Goal: Task Accomplishment & Management: Manage account settings

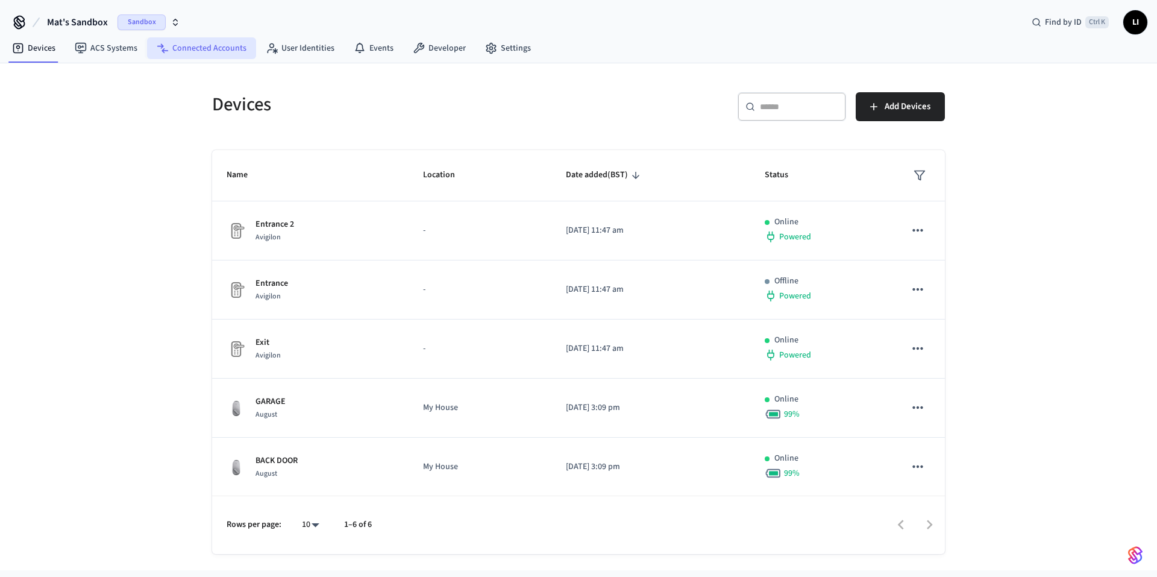
click at [212, 51] on link "Connected Accounts" at bounding box center [201, 48] width 109 height 22
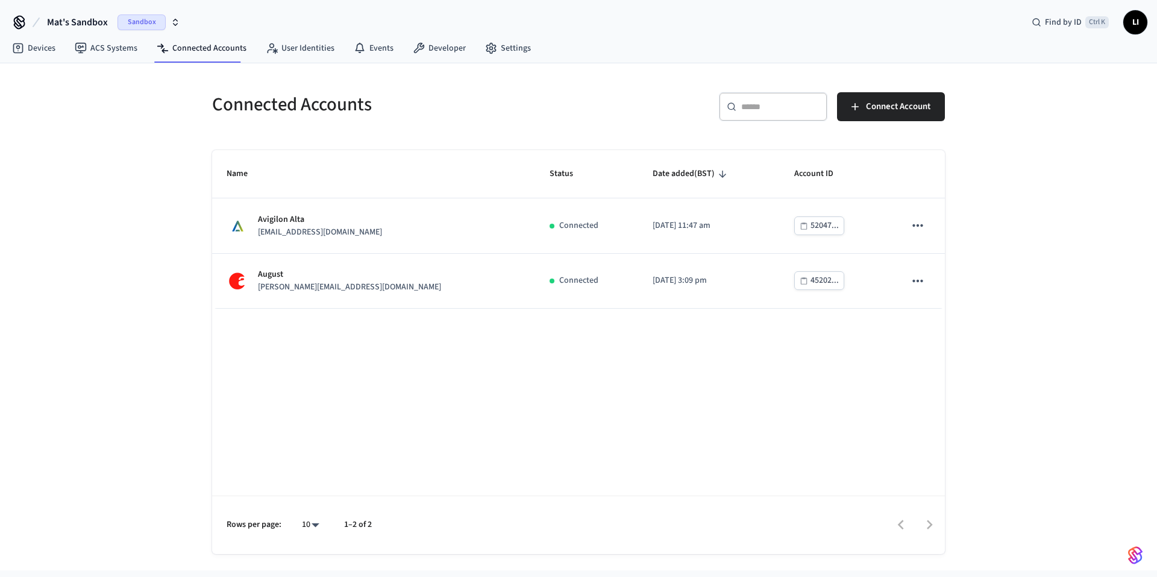
click at [98, 18] on span "Mat's Sandbox" at bounding box center [77, 22] width 61 height 14
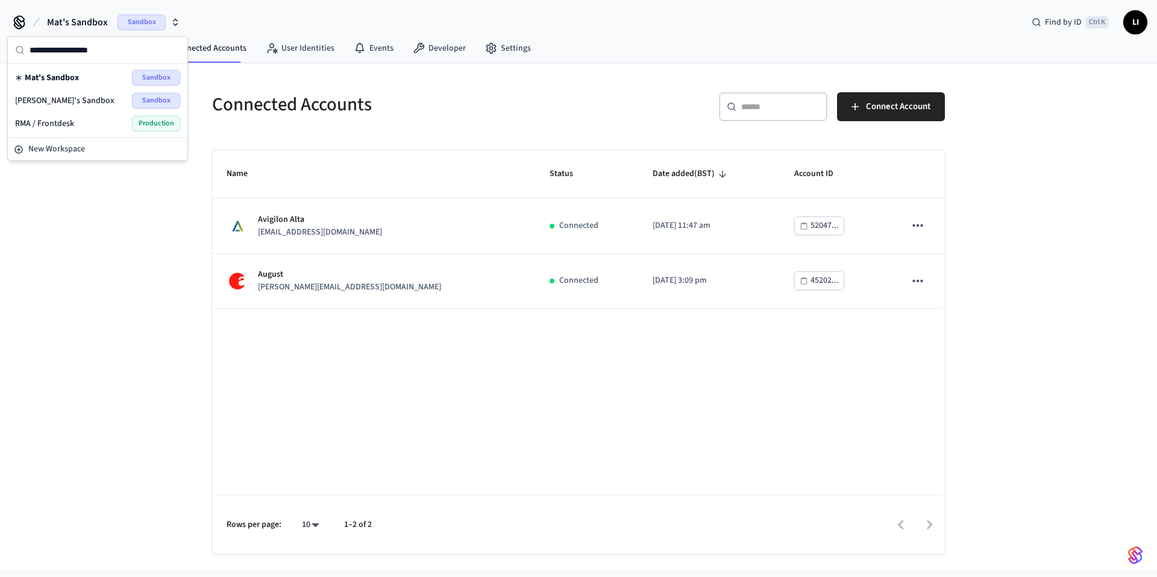
click at [89, 104] on span "[PERSON_NAME]'s Sandbox" at bounding box center [64, 101] width 99 height 12
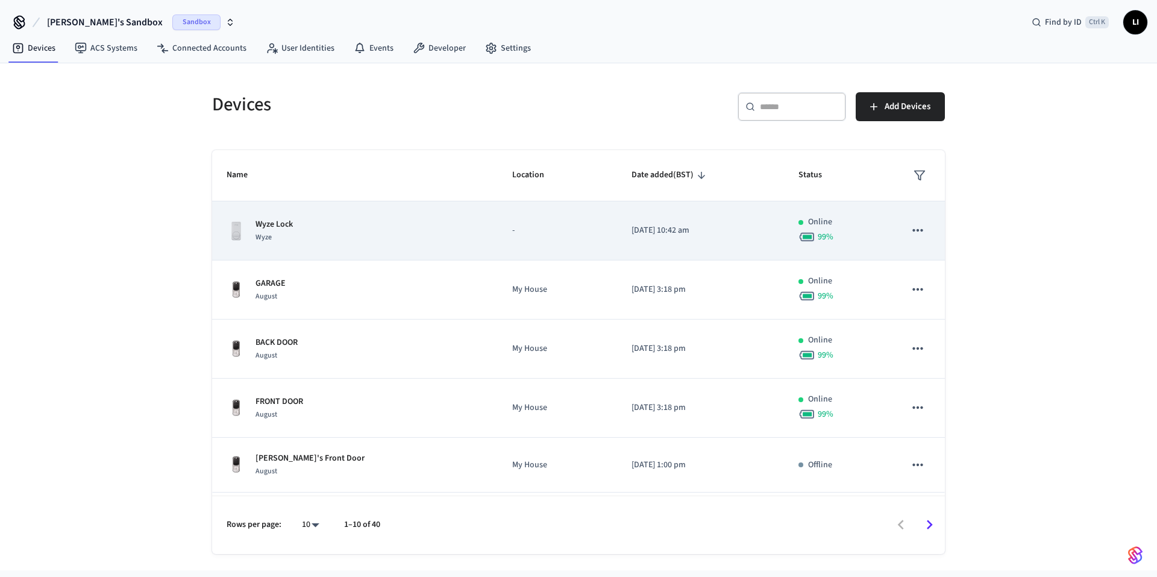
click at [280, 223] on p "Wyze Lock" at bounding box center [274, 224] width 37 height 13
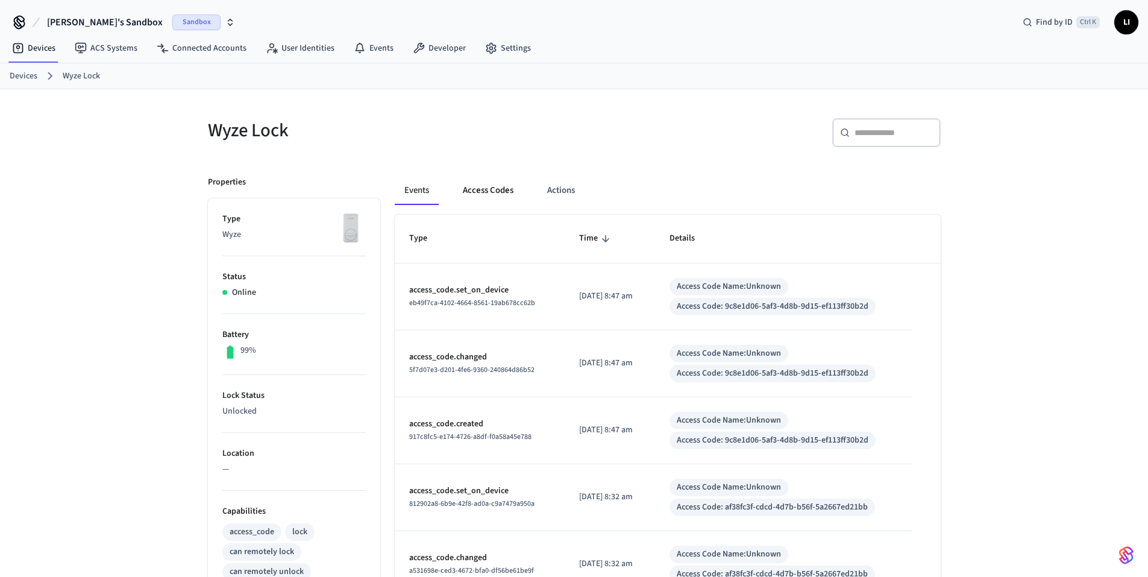
click at [474, 190] on button "Access Codes" at bounding box center [488, 190] width 70 height 29
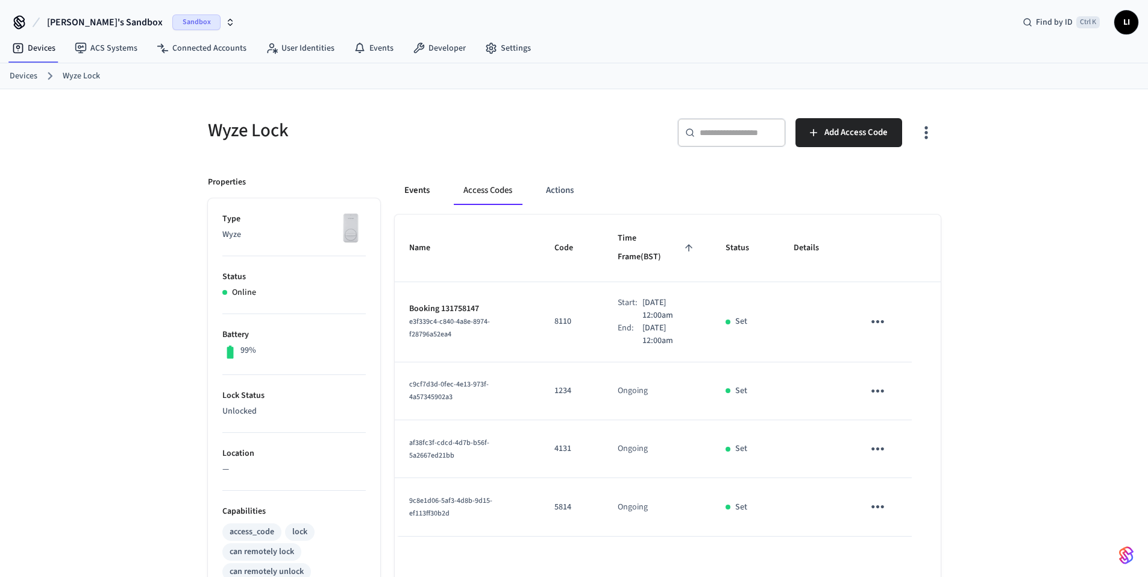
click at [401, 198] on button "Events" at bounding box center [417, 190] width 45 height 29
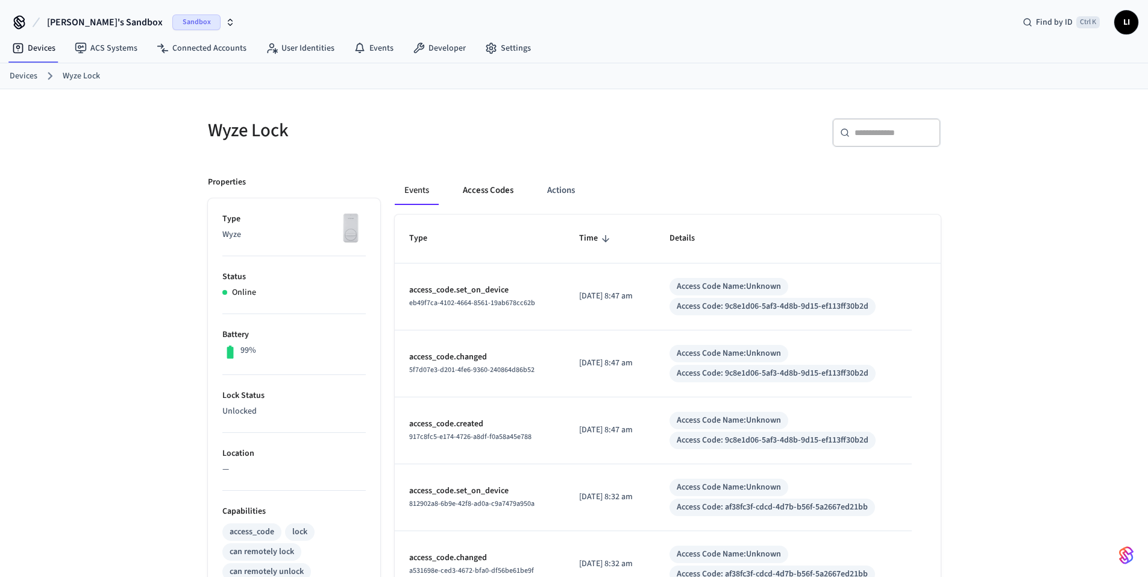
click at [477, 190] on button "Access Codes" at bounding box center [488, 190] width 70 height 29
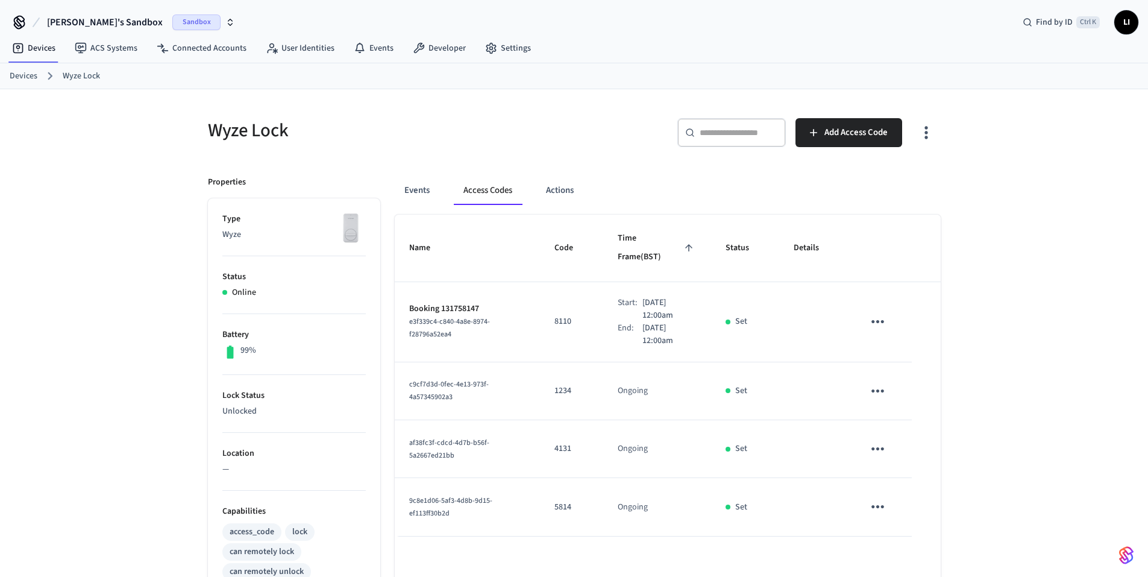
click at [873, 320] on icon "sticky table" at bounding box center [878, 321] width 13 height 3
click at [911, 324] on li "Edit" at bounding box center [909, 330] width 57 height 33
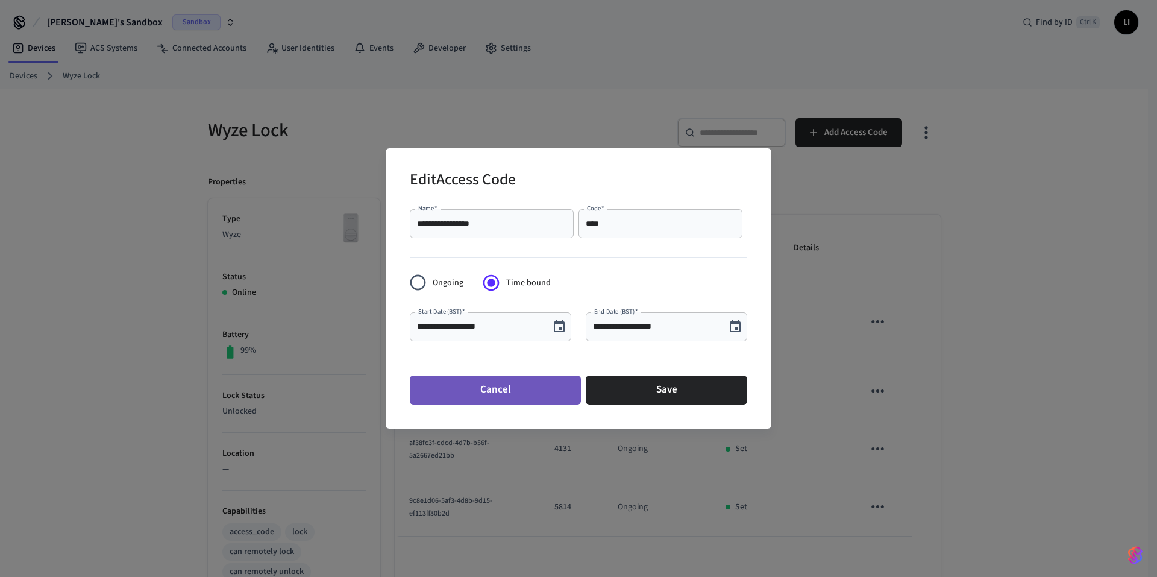
click at [550, 400] on button "Cancel" at bounding box center [495, 390] width 171 height 29
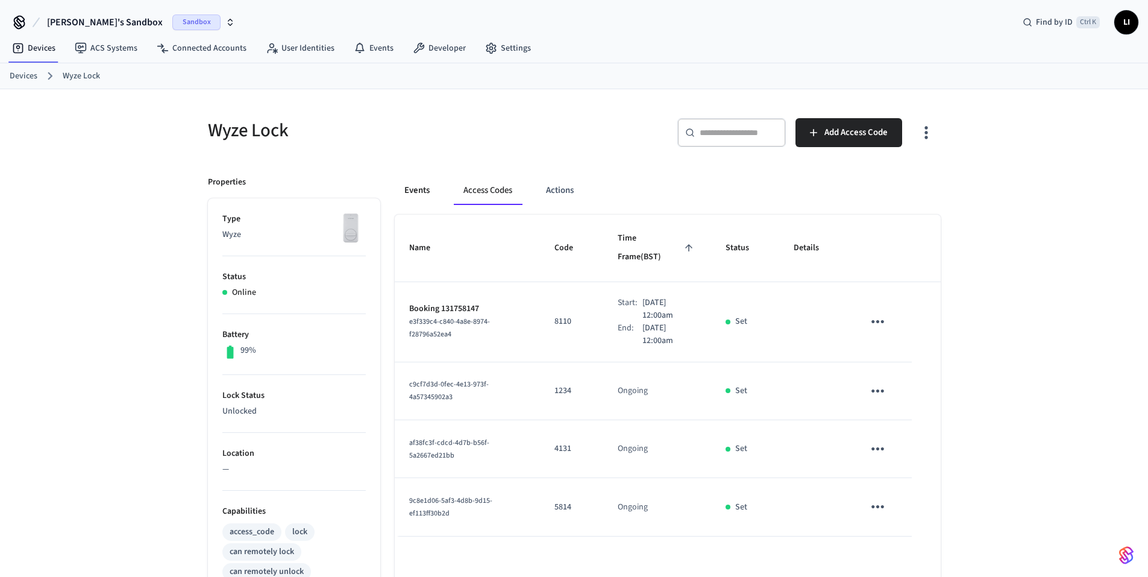
click at [428, 190] on button "Events" at bounding box center [417, 190] width 45 height 29
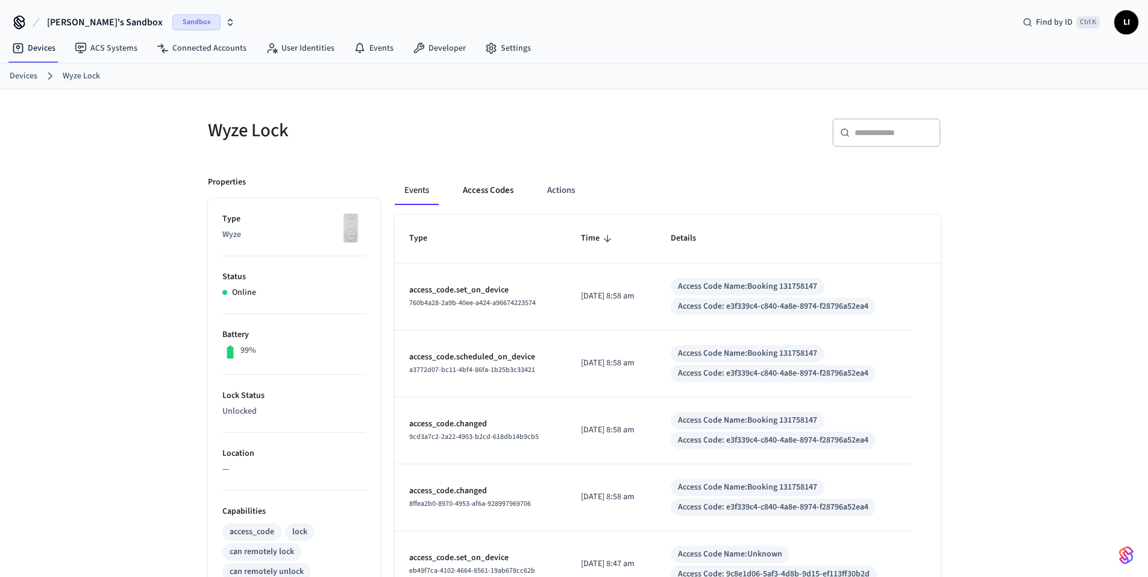
click at [488, 180] on button "Access Codes" at bounding box center [488, 190] width 70 height 29
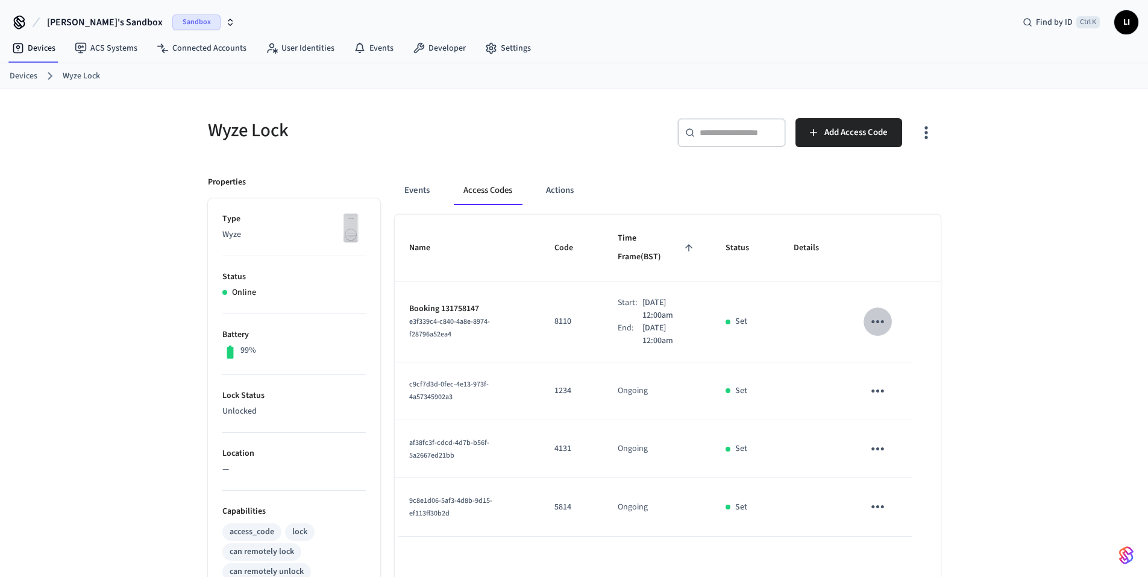
click at [881, 312] on icon "sticky table" at bounding box center [878, 321] width 19 height 19
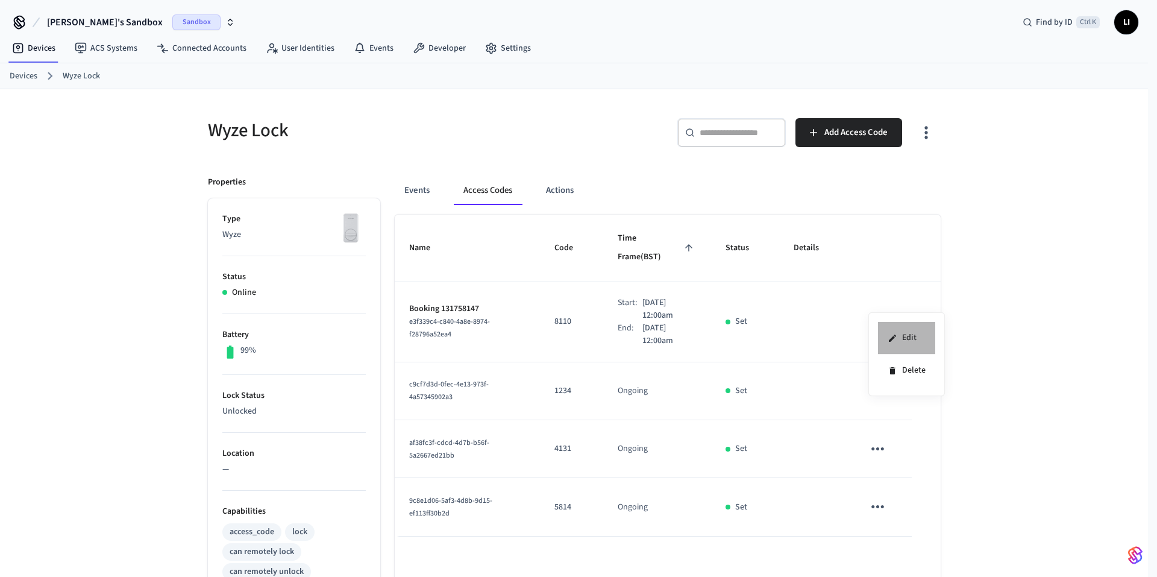
click at [884, 329] on li "Edit" at bounding box center [906, 338] width 57 height 33
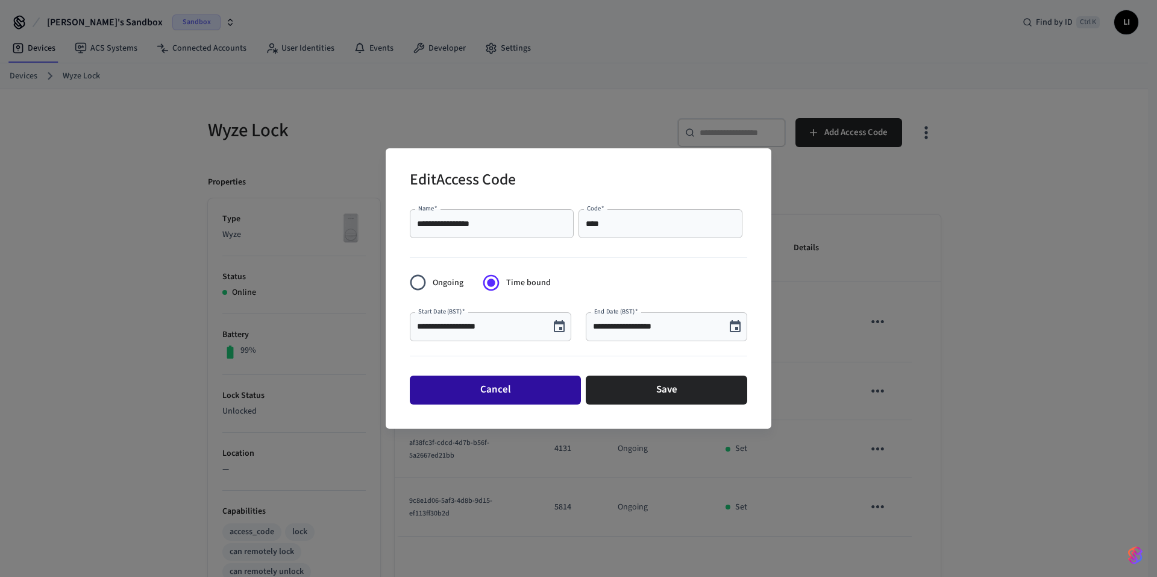
click at [521, 394] on button "Cancel" at bounding box center [495, 390] width 171 height 29
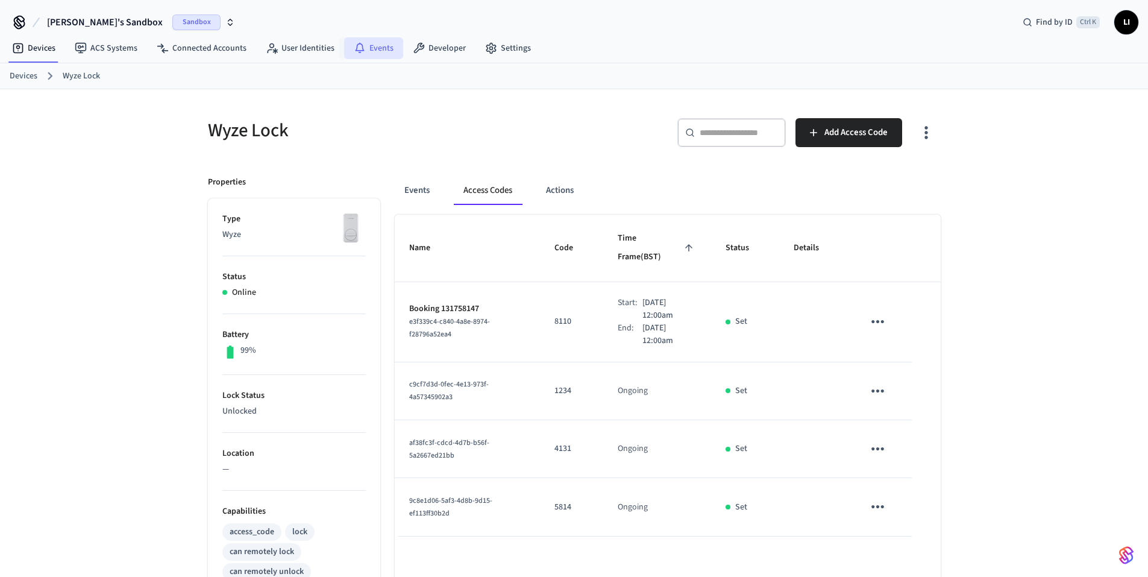
click at [359, 43] on icon at bounding box center [360, 48] width 12 height 12
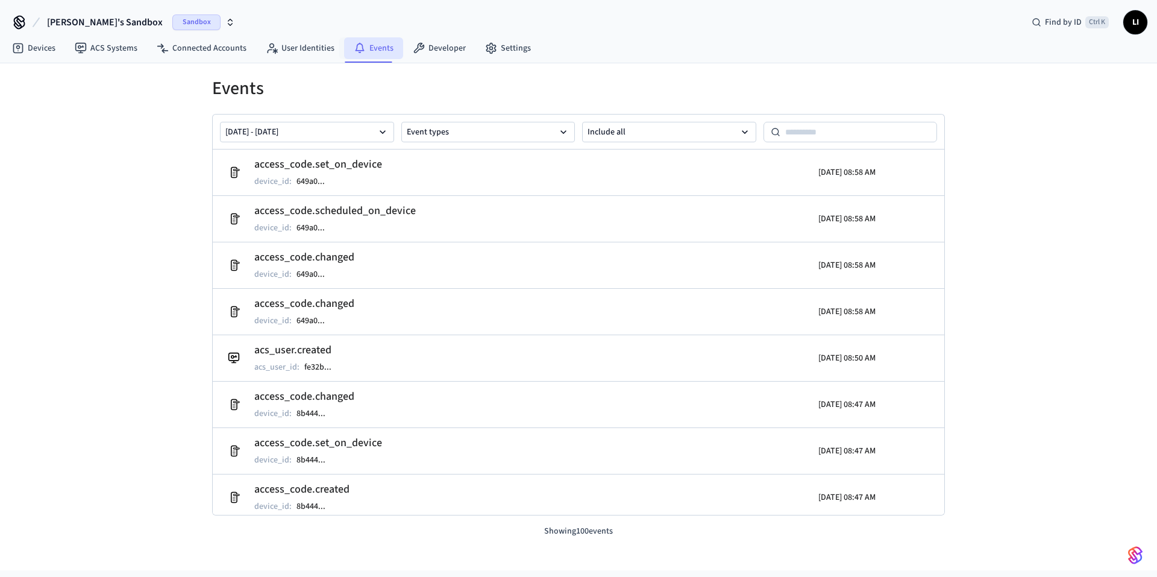
click at [373, 49] on link "Events" at bounding box center [373, 48] width 59 height 22
click at [222, 56] on link "Connected Accounts" at bounding box center [201, 48] width 109 height 22
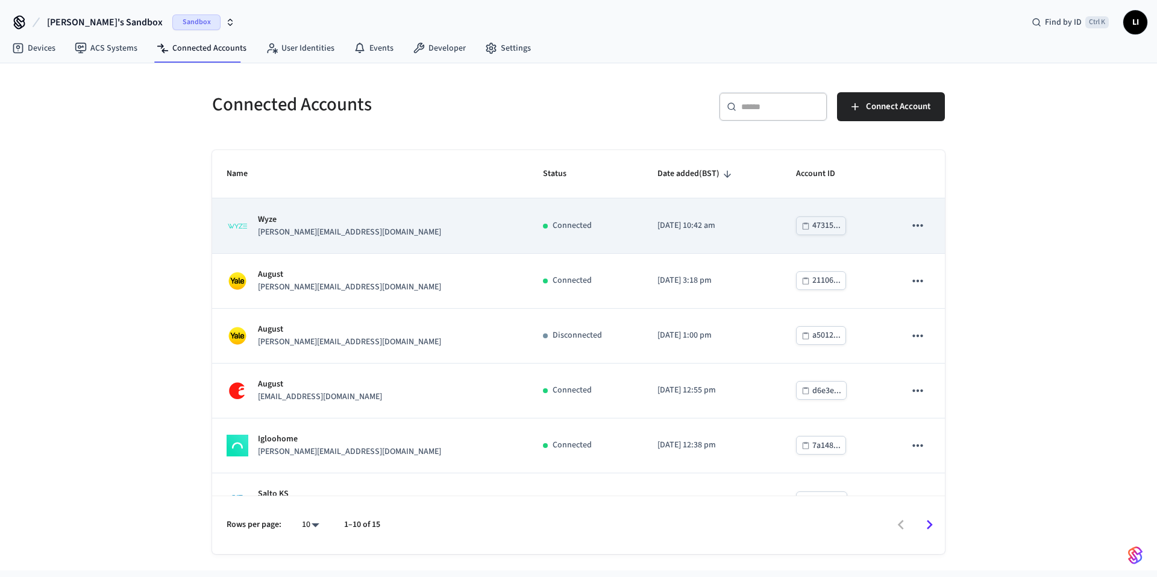
click at [298, 239] on td "Wyze sam@example.com" at bounding box center [370, 225] width 316 height 55
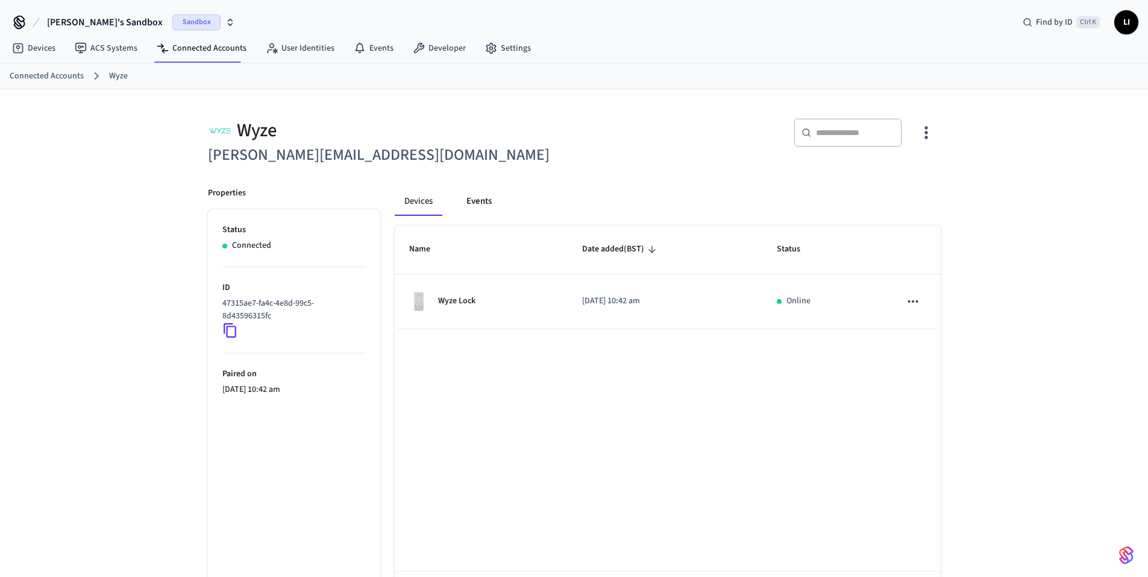
click at [493, 198] on button "Events" at bounding box center [479, 201] width 45 height 29
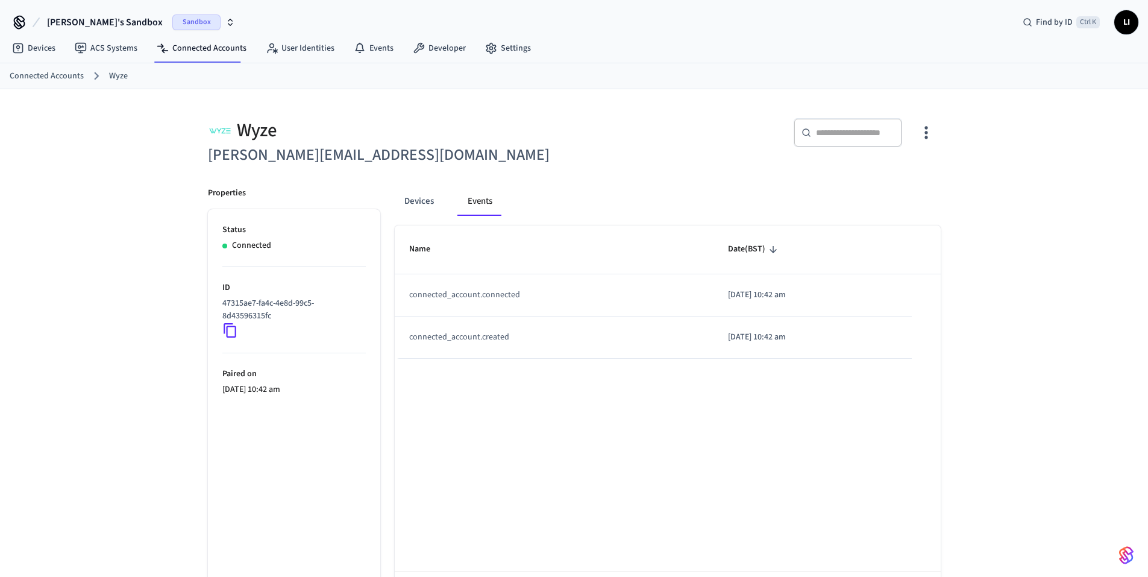
click at [115, 34] on button "Mohammed's Sandbox Sandbox" at bounding box center [140, 22] width 195 height 25
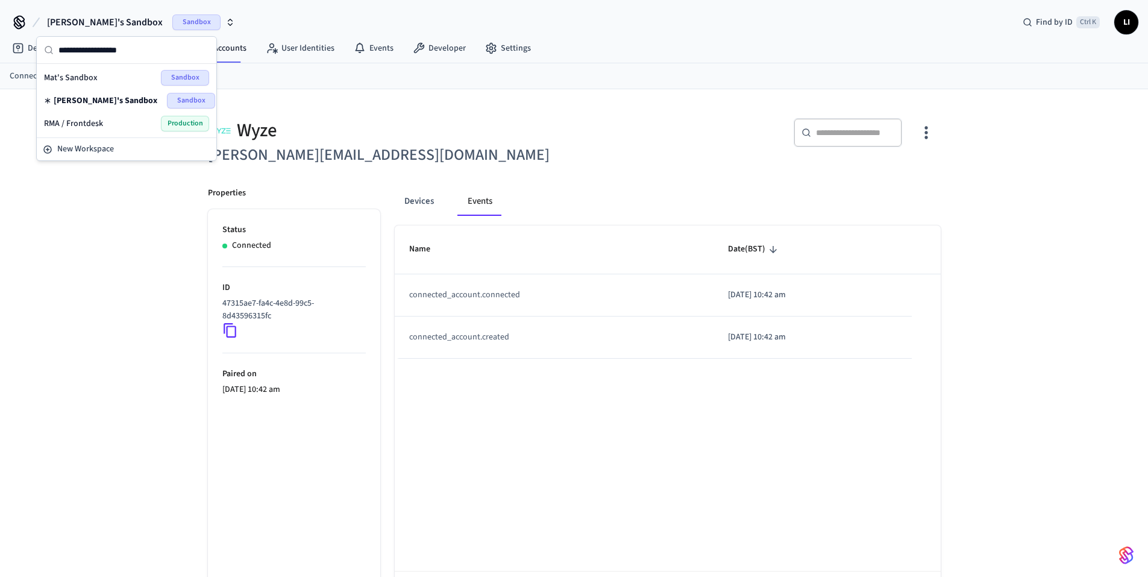
click at [80, 335] on div "Wyze sam@example.com ​ ​ Properties Status Connected ID 47315ae7-fa4c-4e8d-99c5…" at bounding box center [574, 359] width 1148 height 540
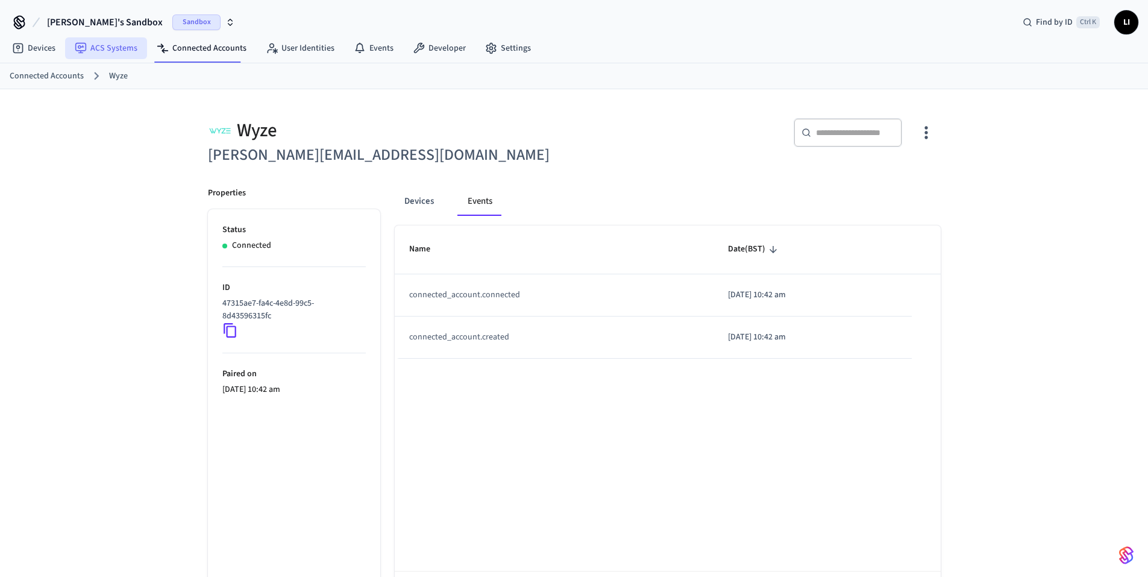
click at [99, 46] on link "ACS Systems" at bounding box center [106, 48] width 82 height 22
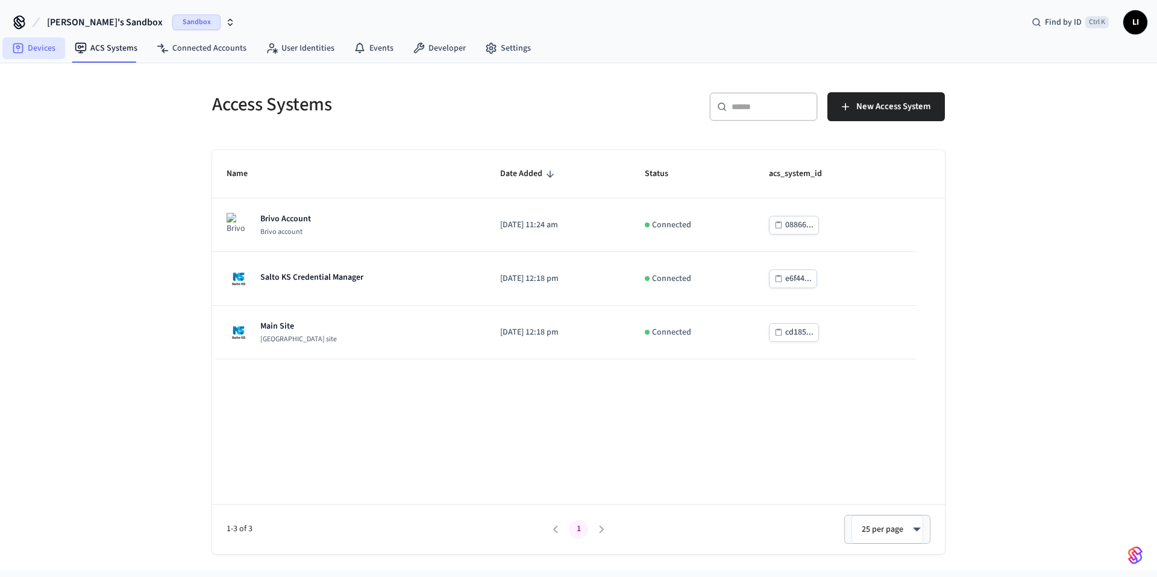
click at [40, 45] on link "Devices" at bounding box center [33, 48] width 63 height 22
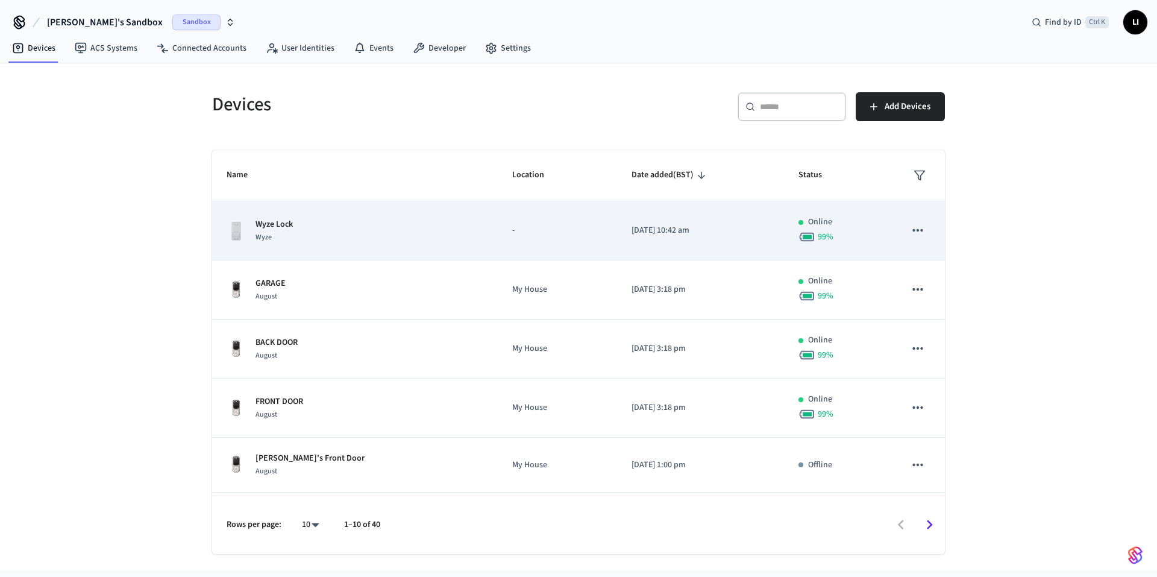
click at [302, 231] on div "Wyze Lock Wyze" at bounding box center [355, 230] width 257 height 25
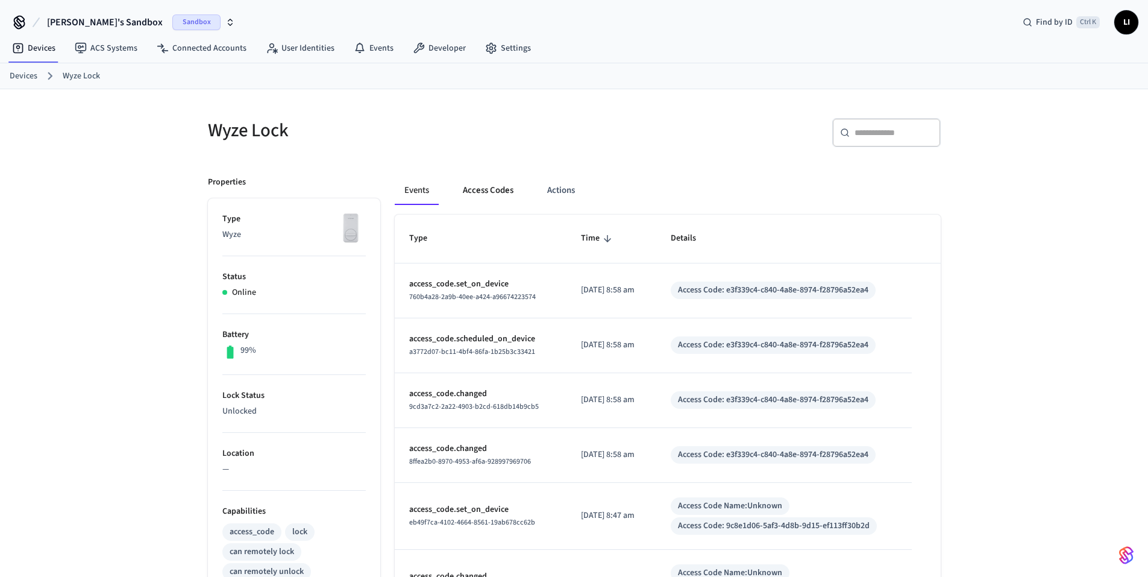
click at [516, 189] on button "Access Codes" at bounding box center [488, 190] width 70 height 29
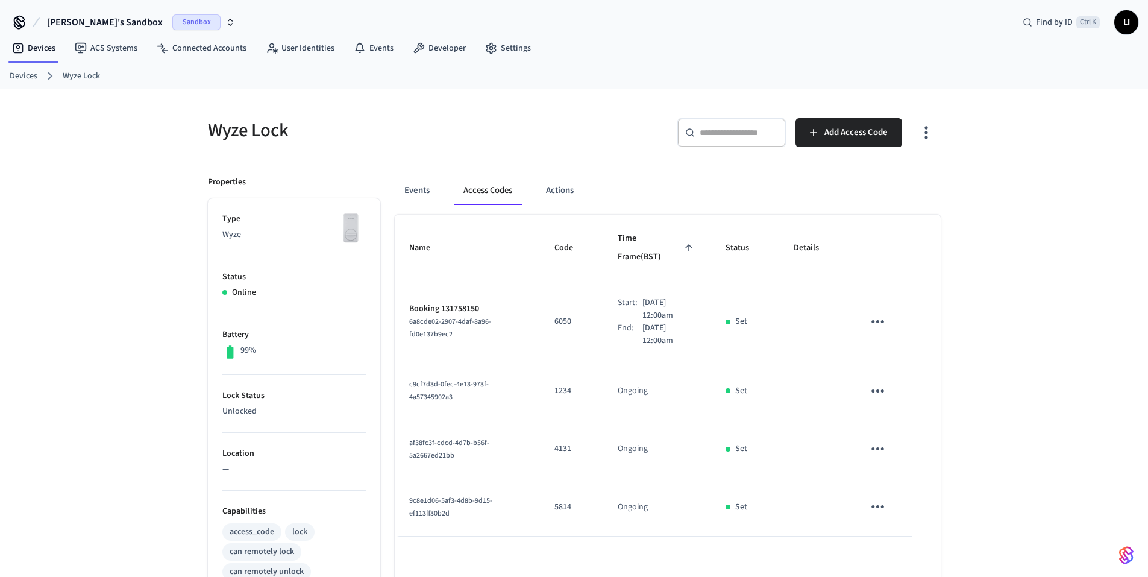
click at [500, 198] on button "Access Codes" at bounding box center [488, 190] width 68 height 29
click at [584, 197] on button "Actions" at bounding box center [560, 190] width 47 height 29
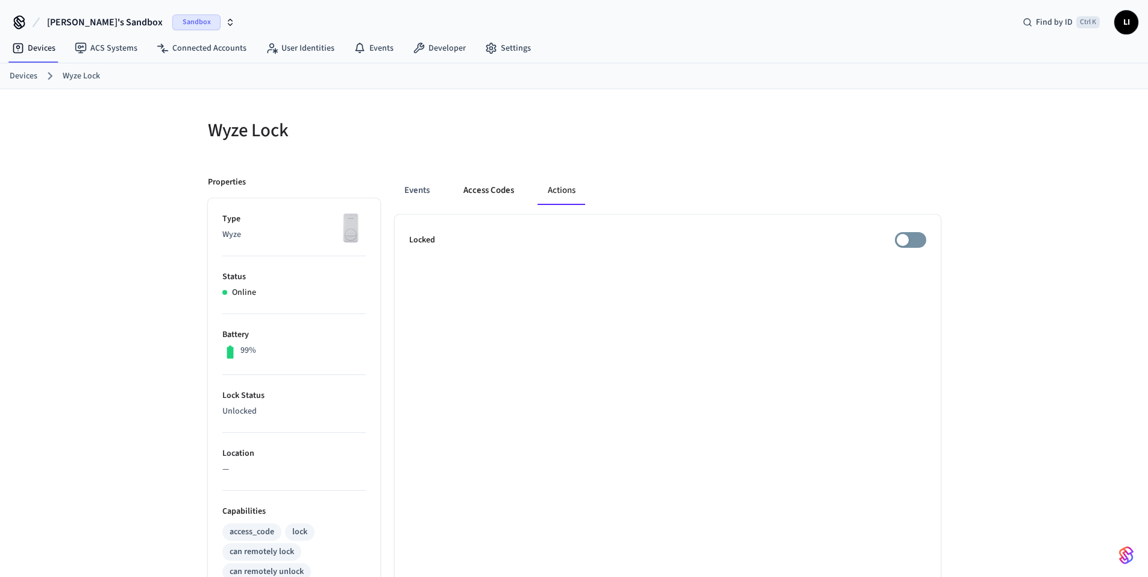
click at [483, 189] on button "Access Codes" at bounding box center [489, 190] width 70 height 29
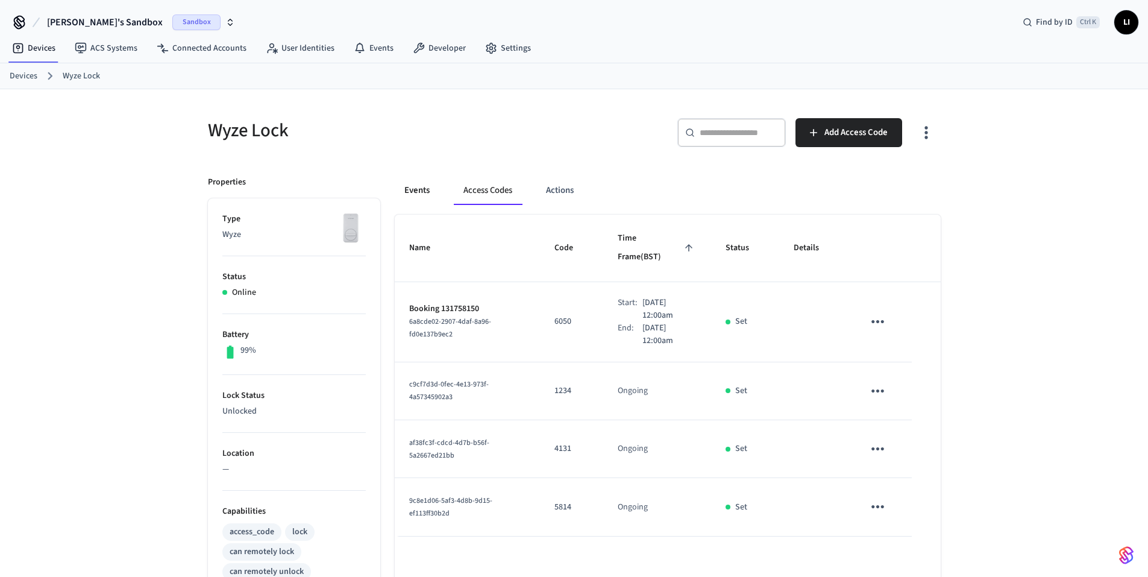
click at [423, 189] on button "Events" at bounding box center [417, 190] width 45 height 29
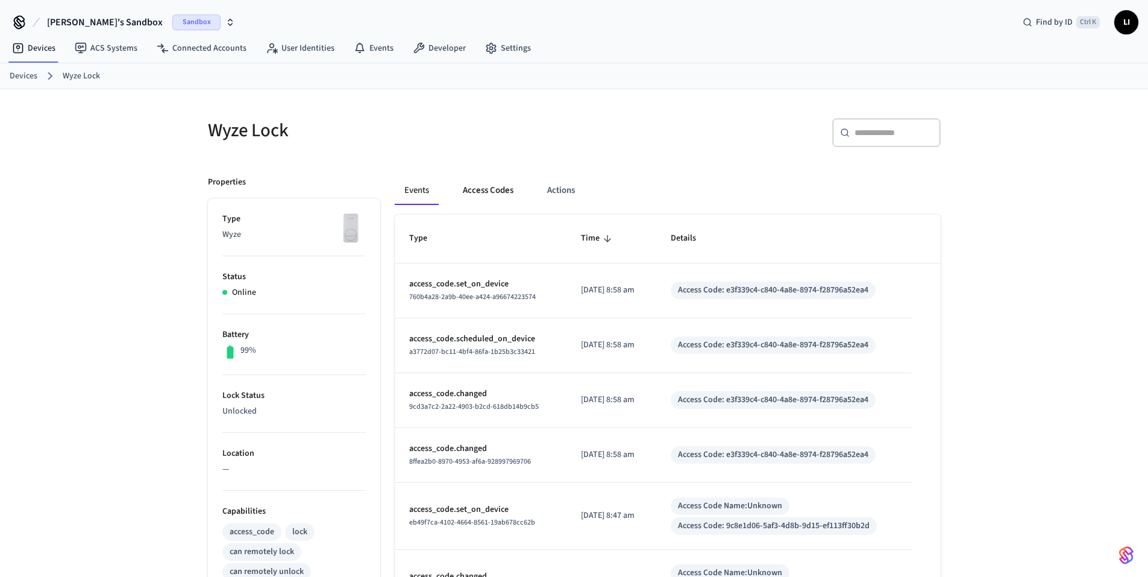
click at [471, 197] on button "Access Codes" at bounding box center [488, 190] width 70 height 29
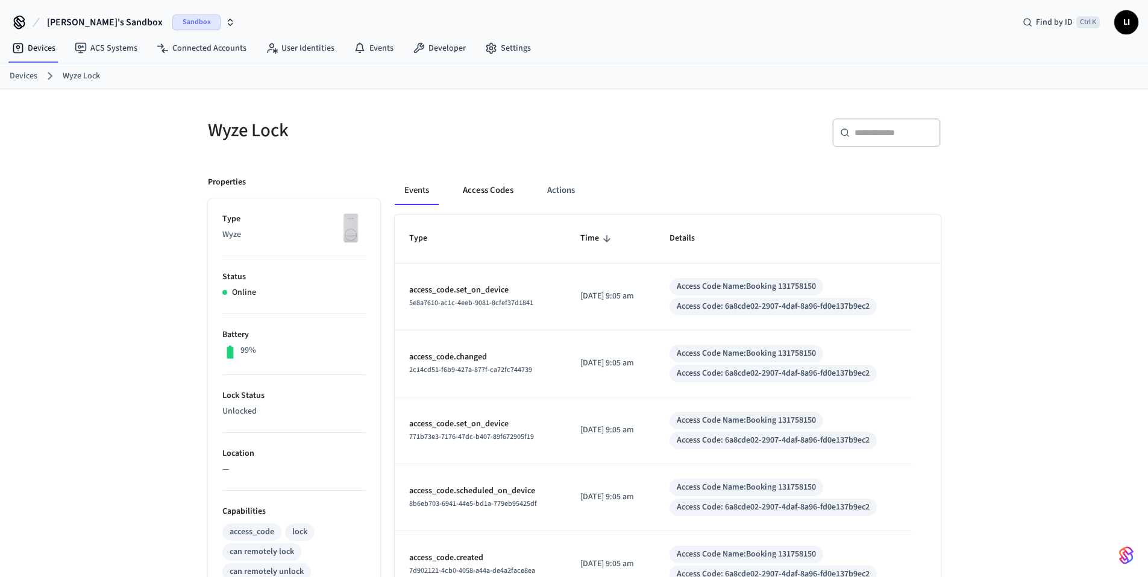
click at [459, 181] on button "Access Codes" at bounding box center [488, 190] width 70 height 29
click at [483, 187] on button "Access Codes" at bounding box center [488, 190] width 70 height 29
click at [486, 189] on button "Access Codes" at bounding box center [488, 190] width 70 height 29
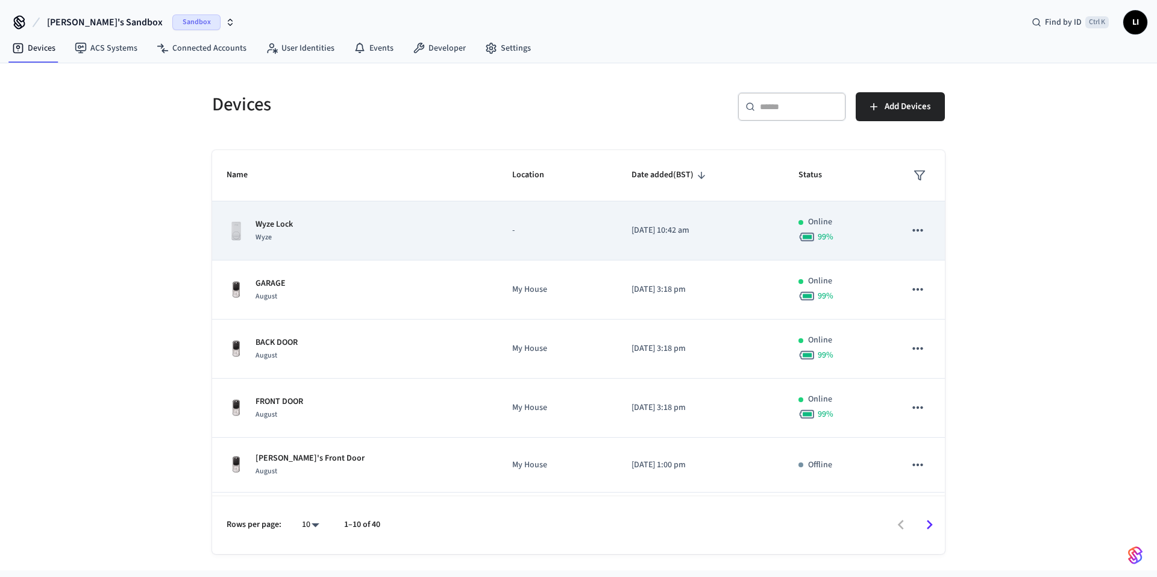
click at [360, 230] on div "Wyze Lock Wyze" at bounding box center [355, 230] width 257 height 25
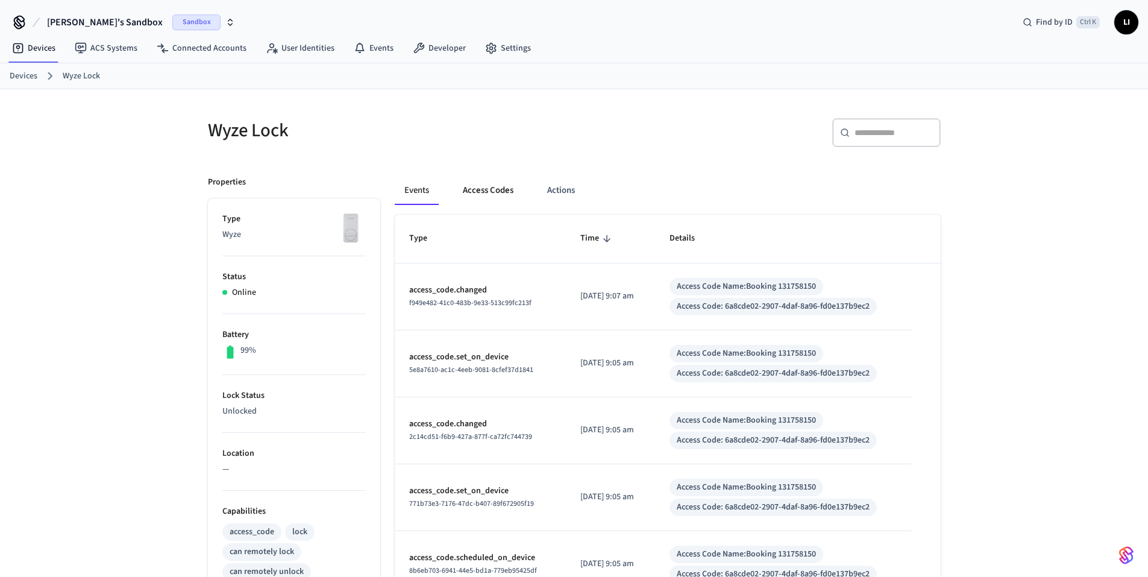
click at [465, 198] on button "Access Codes" at bounding box center [488, 190] width 70 height 29
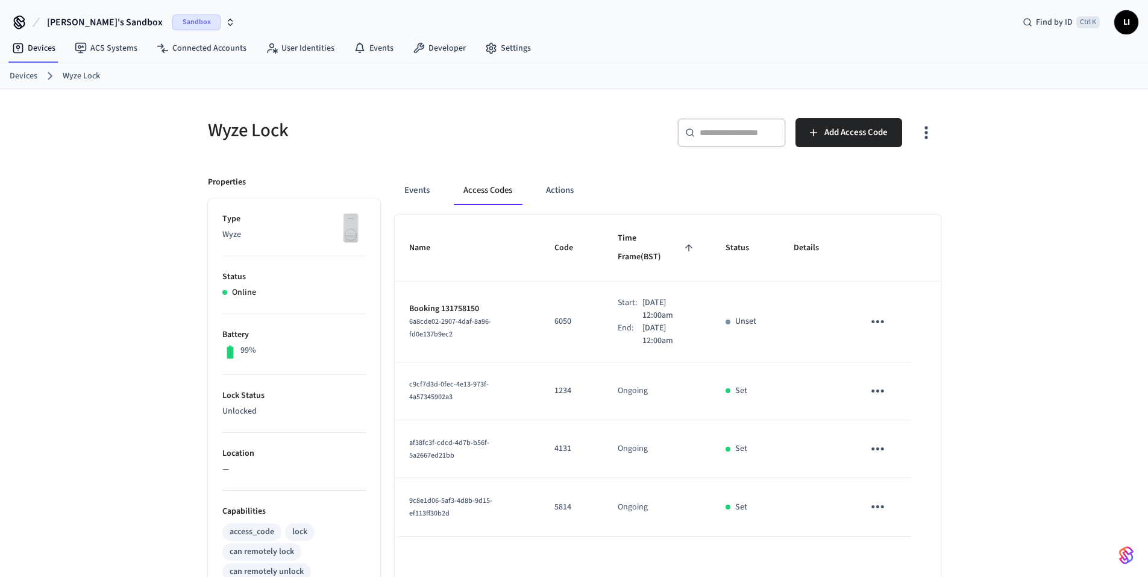
click at [477, 197] on button "Access Codes" at bounding box center [488, 190] width 68 height 29
click at [483, 177] on button "Access Codes" at bounding box center [488, 190] width 68 height 29
click at [413, 184] on button "Events" at bounding box center [417, 190] width 45 height 29
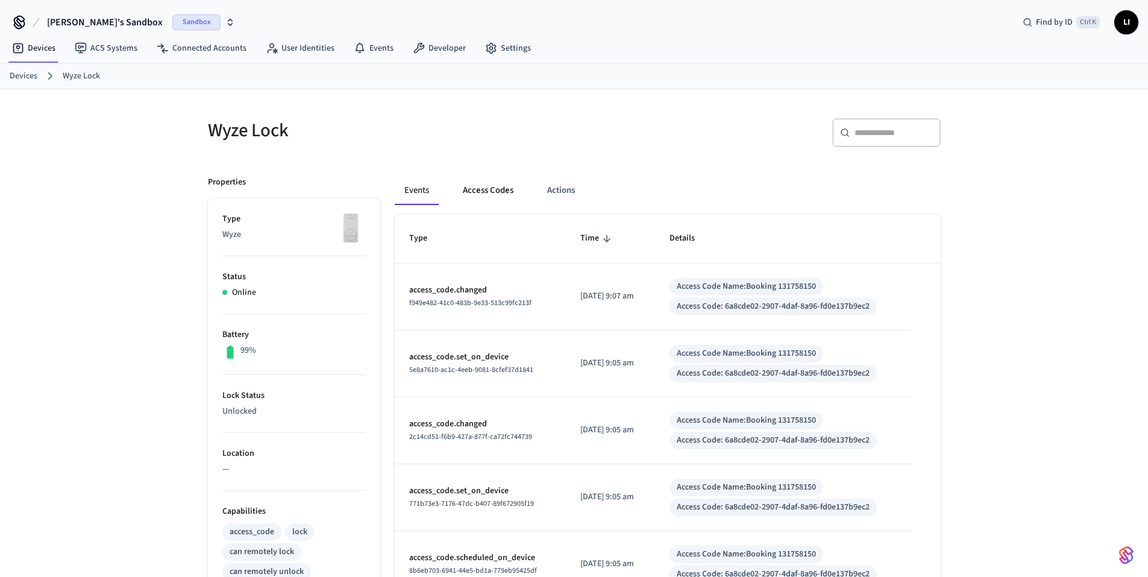
click at [476, 194] on button "Access Codes" at bounding box center [488, 190] width 70 height 29
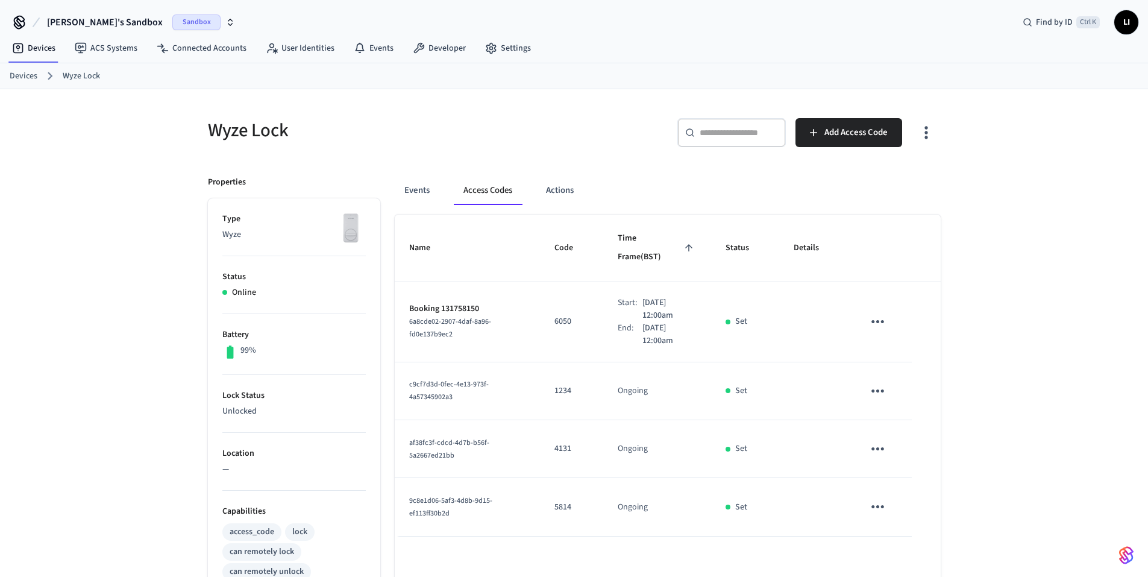
click at [469, 190] on button "Access Codes" at bounding box center [488, 190] width 68 height 29
click at [933, 131] on icon "button" at bounding box center [926, 132] width 19 height 19
click at [933, 131] on div at bounding box center [578, 288] width 1157 height 577
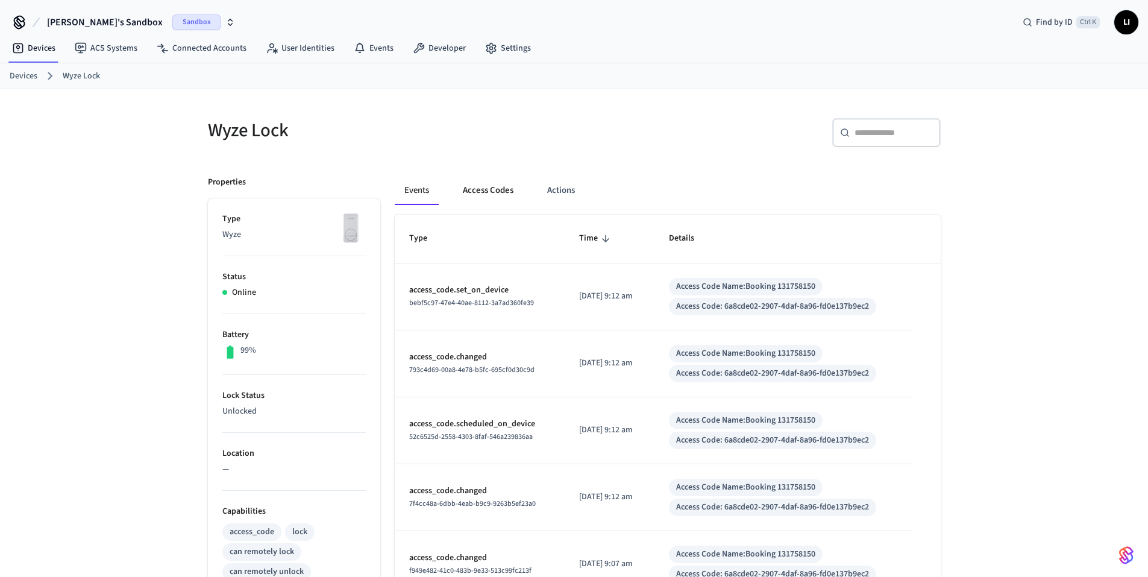
click at [493, 188] on button "Access Codes" at bounding box center [488, 190] width 70 height 29
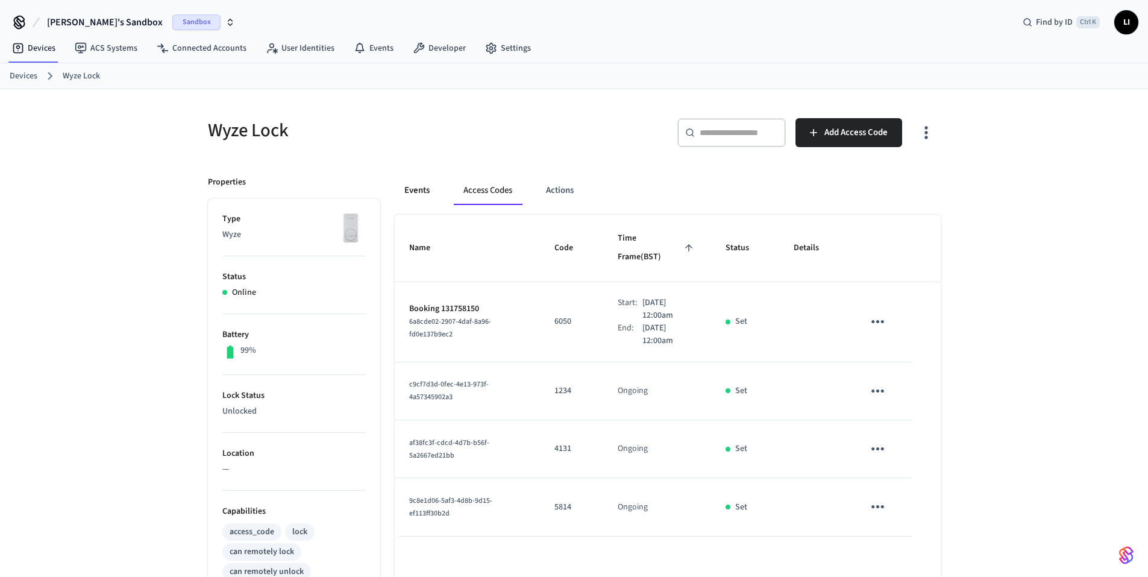
click at [417, 187] on button "Events" at bounding box center [417, 190] width 45 height 29
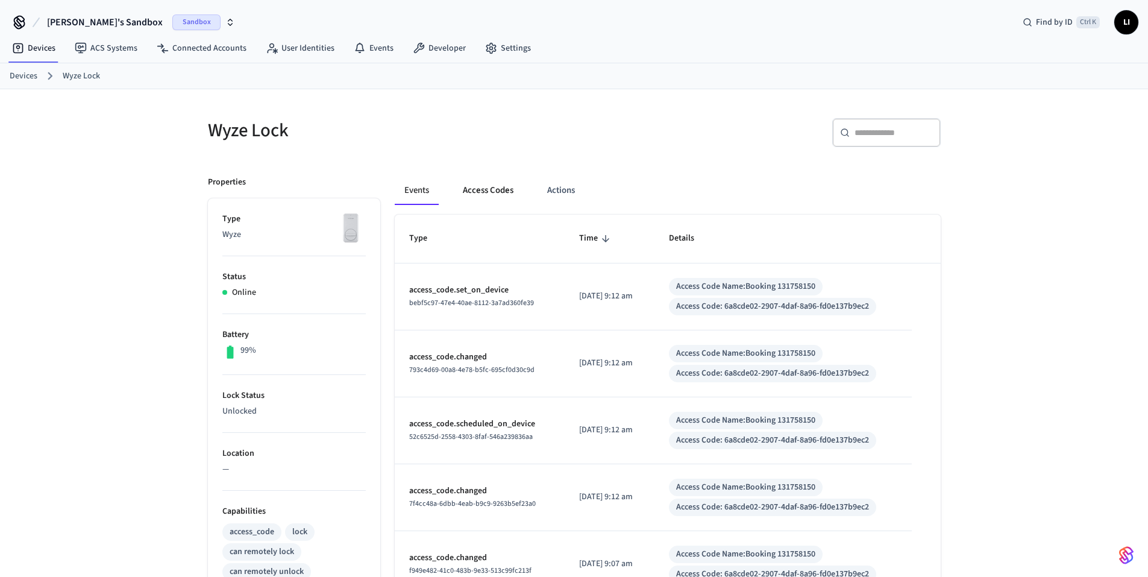
click at [492, 192] on button "Access Codes" at bounding box center [488, 190] width 70 height 29
click at [459, 186] on button "Access Codes" at bounding box center [488, 190] width 70 height 29
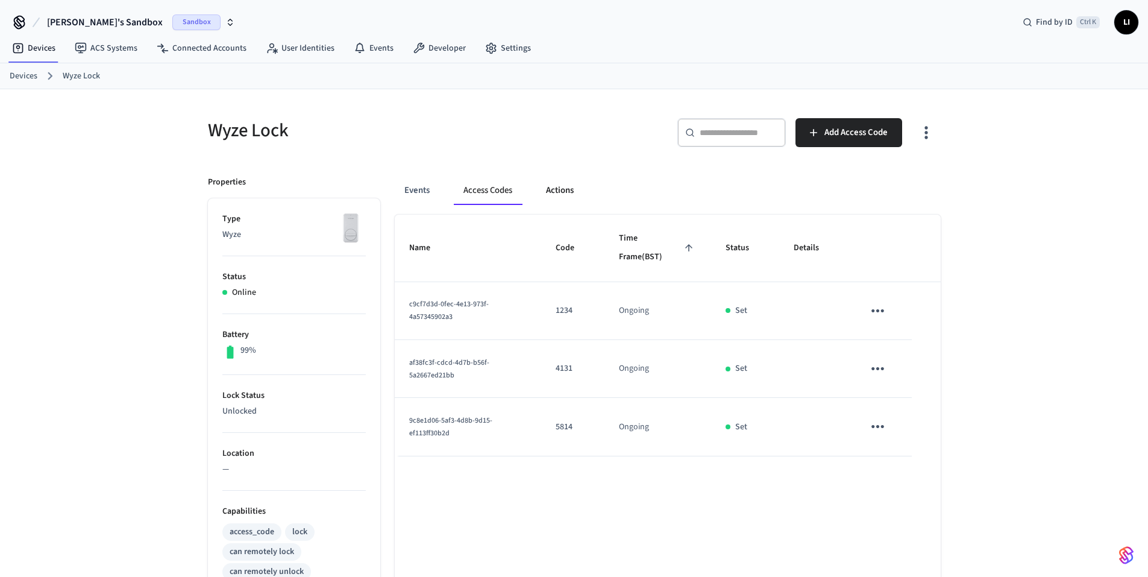
click at [571, 195] on button "Actions" at bounding box center [560, 190] width 47 height 29
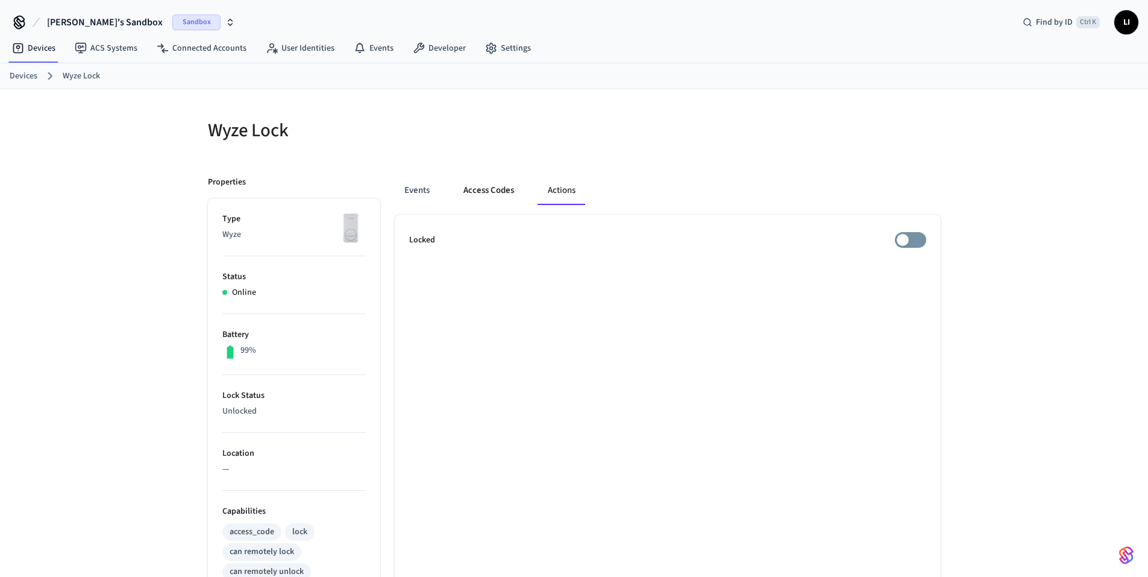
click at [492, 197] on button "Access Codes" at bounding box center [489, 190] width 70 height 29
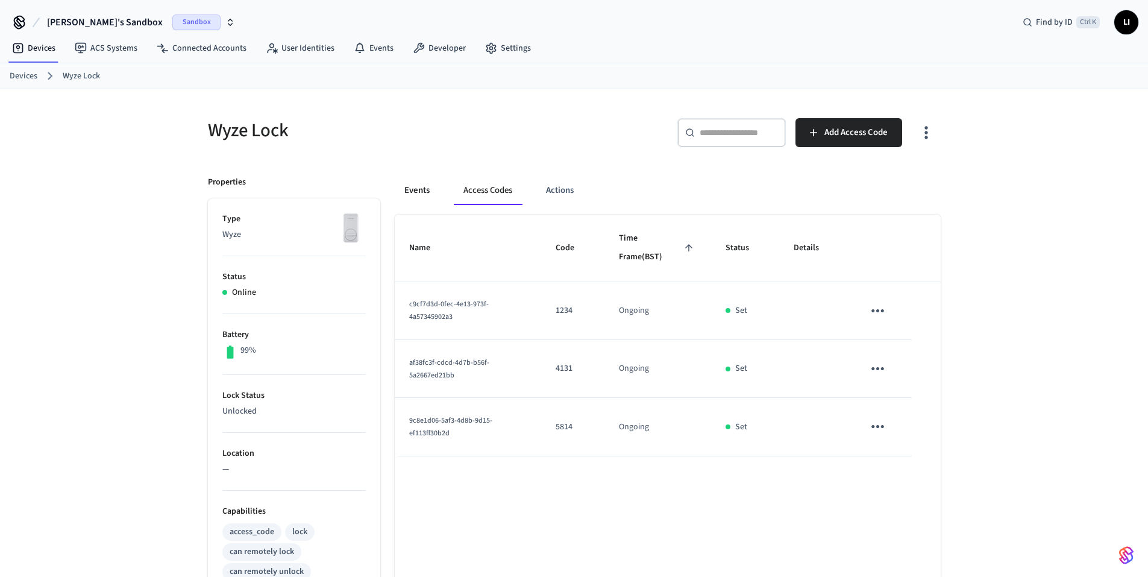
click at [430, 191] on button "Events" at bounding box center [417, 190] width 45 height 29
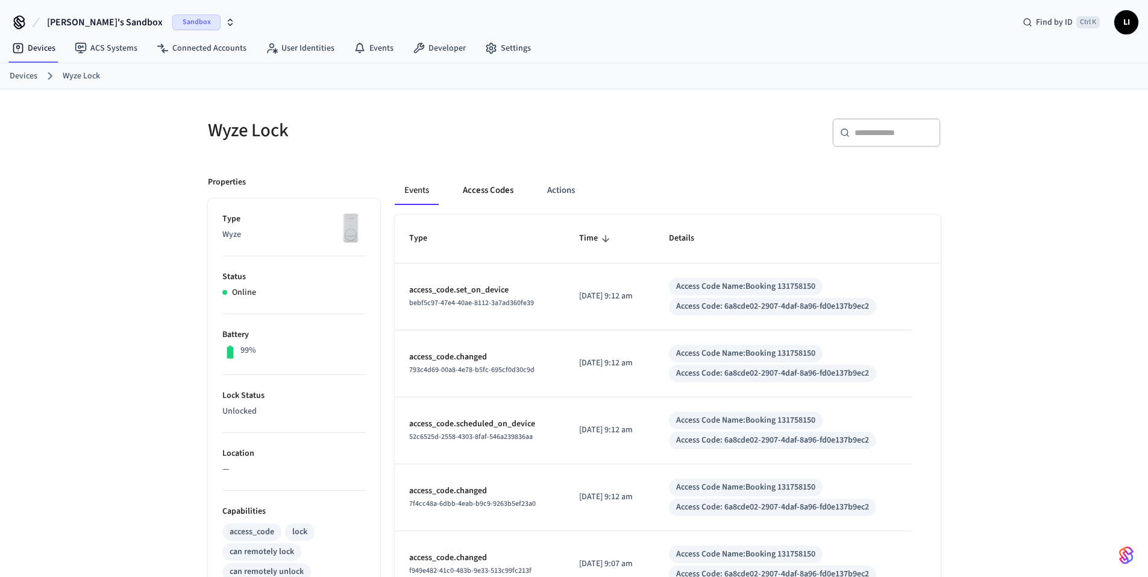
click at [496, 181] on button "Access Codes" at bounding box center [488, 190] width 70 height 29
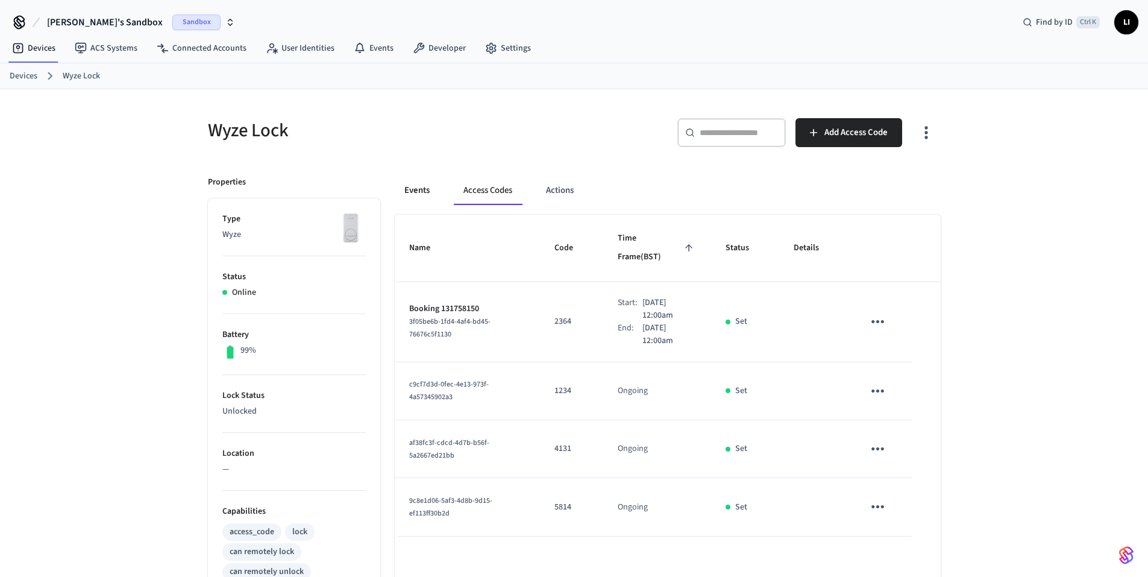
click at [422, 194] on button "Events" at bounding box center [417, 190] width 45 height 29
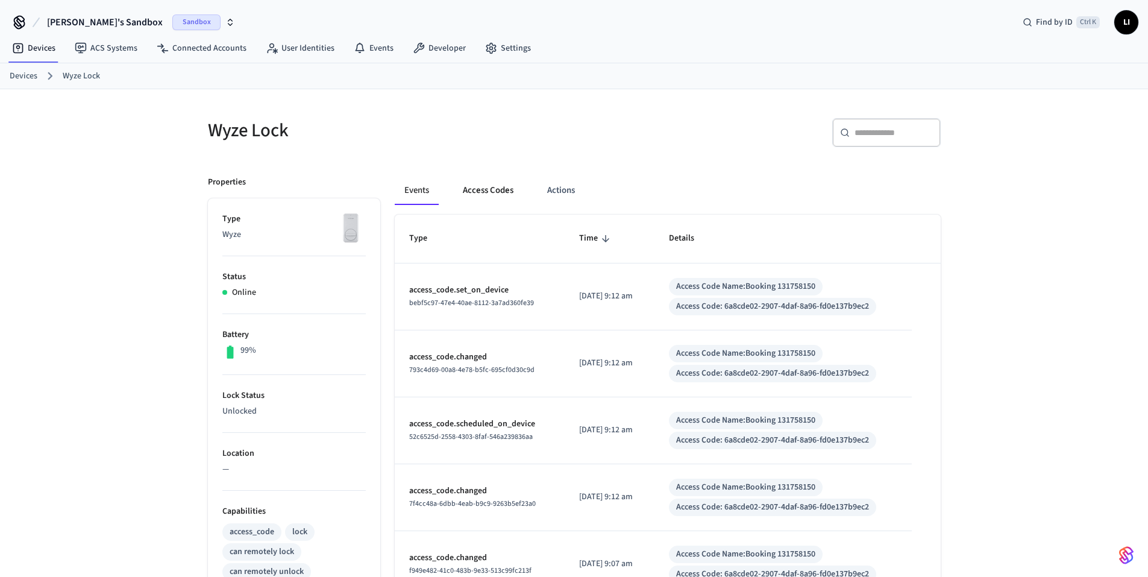
click at [489, 197] on button "Access Codes" at bounding box center [488, 190] width 70 height 29
